Goal: Contribute content: Contribute content

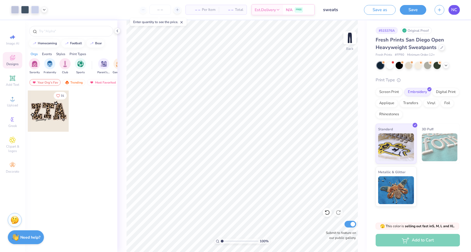
click at [451, 10] on link "NC" at bounding box center [453, 10] width 11 height 10
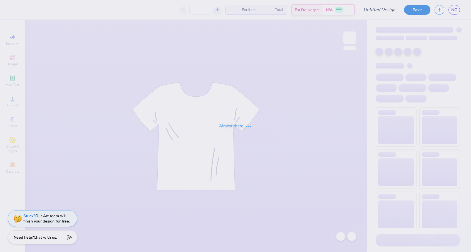
type input "fall merch"
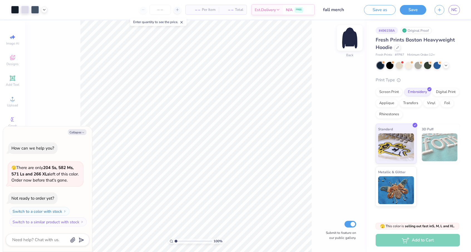
click at [352, 48] on img at bounding box center [350, 38] width 22 height 22
click at [70, 132] on button "Collapse" at bounding box center [77, 132] width 19 height 6
type textarea "x"
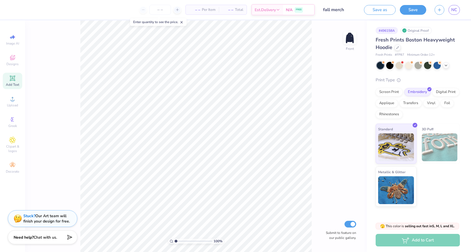
click at [14, 78] on icon at bounding box center [12, 78] width 4 height 4
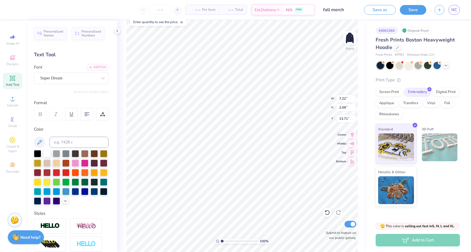
type textarea "T"
type textarea "DELAWARE DANCE FEVER"
click at [88, 116] on icon at bounding box center [87, 113] width 5 height 5
click at [44, 75] on div "Super Dream" at bounding box center [69, 78] width 58 height 9
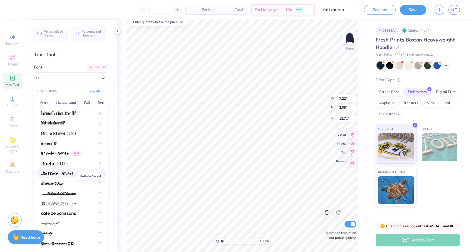
scroll to position [481, 0]
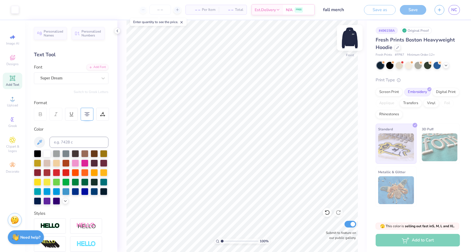
click at [350, 44] on img at bounding box center [350, 38] width 22 height 22
click at [351, 46] on img at bounding box center [350, 38] width 22 height 22
click at [85, 79] on div "Super Dream" at bounding box center [69, 78] width 58 height 9
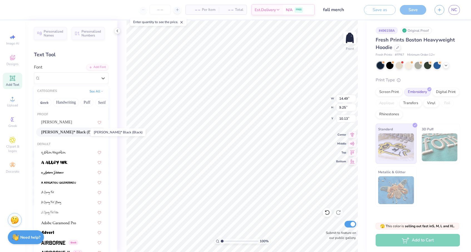
click at [67, 132] on span "Cooper* Black (Black)" at bounding box center [68, 132] width 55 height 6
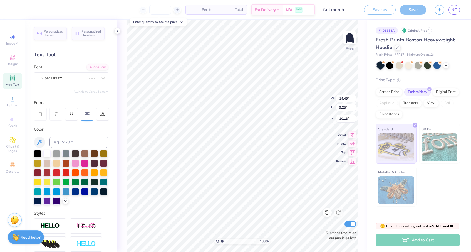
type input "18.36"
type input "9.14"
type input "5.00"
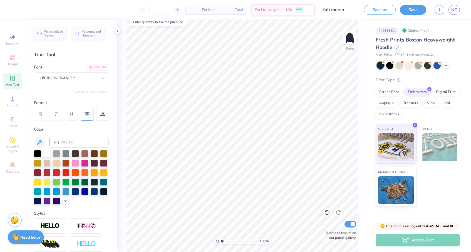
click at [13, 83] on span "Add Text" at bounding box center [12, 84] width 13 height 4
type textarea "T"
type textarea "CURTIS"
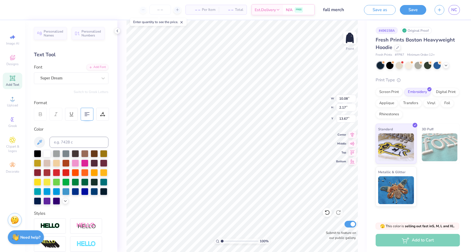
type input "5.00"
click at [16, 81] on div "Add Text" at bounding box center [12, 81] width 19 height 16
type input "7.22"
type input "2.09"
type input "13.71"
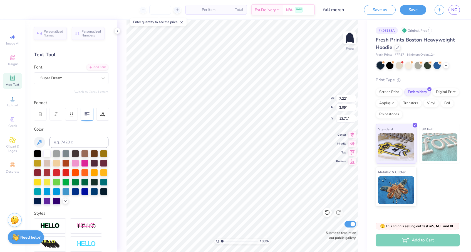
type textarea "T"
type textarea "05"
type input "8.95"
type input "5.40"
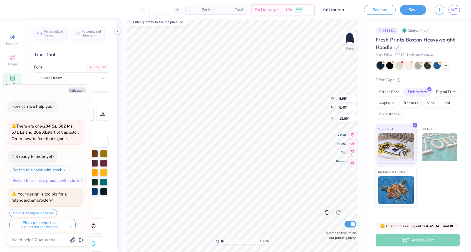
scroll to position [4, 0]
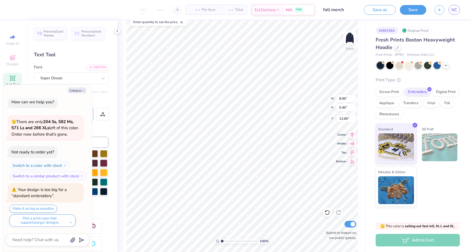
type textarea "x"
type input "15.15"
type textarea "x"
type input "8.05"
type input "4.85"
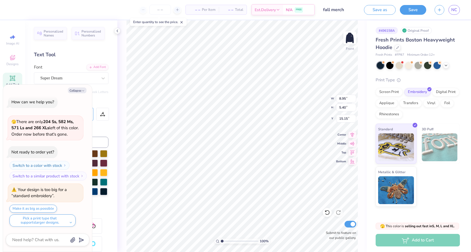
type input "15.69"
type textarea "x"
type textarea "0"
type textarea "x"
click at [89, 81] on div "Super Dream" at bounding box center [69, 78] width 58 height 9
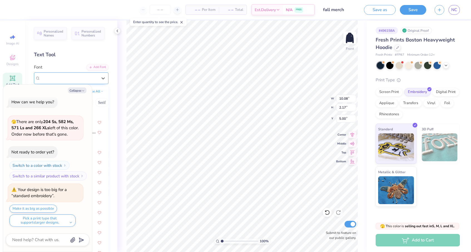
click at [80, 79] on div "Super Dream" at bounding box center [68, 78] width 57 height 6
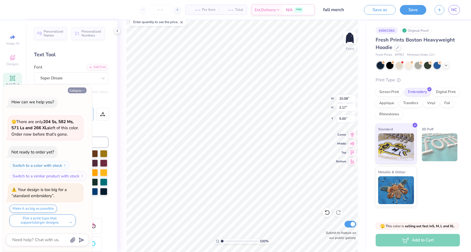
click at [81, 91] on button "Collapse" at bounding box center [77, 90] width 19 height 6
type textarea "x"
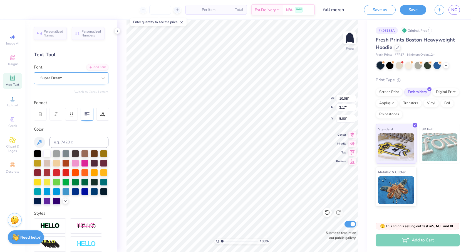
click at [79, 79] on div "Super Dream" at bounding box center [69, 78] width 58 height 9
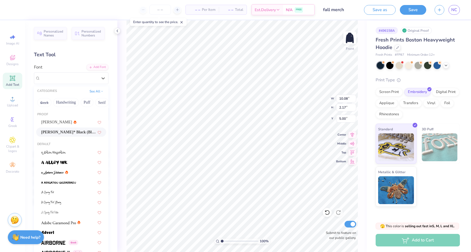
click at [76, 130] on span "Cooper* Black (Black)" at bounding box center [68, 132] width 55 height 6
type input "12.18"
type input "2.26"
type input "5.04"
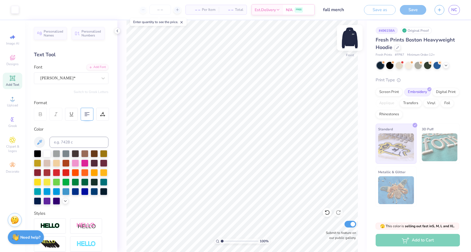
click at [348, 47] on div at bounding box center [350, 38] width 26 height 26
click at [348, 43] on img at bounding box center [349, 37] width 11 height 11
click at [346, 50] on div "Front" at bounding box center [349, 41] width 13 height 20
click at [351, 52] on div "100 % Back Submit to feature on our public gallery." at bounding box center [241, 135] width 249 height 231
click at [350, 50] on div "Back" at bounding box center [349, 41] width 13 height 20
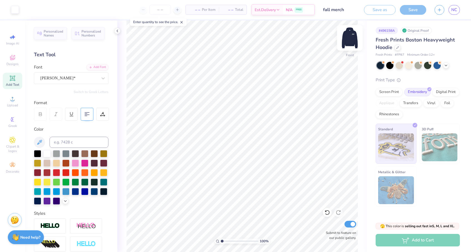
click at [350, 50] on div at bounding box center [350, 38] width 26 height 26
